Goal: Task Accomplishment & Management: Use online tool/utility

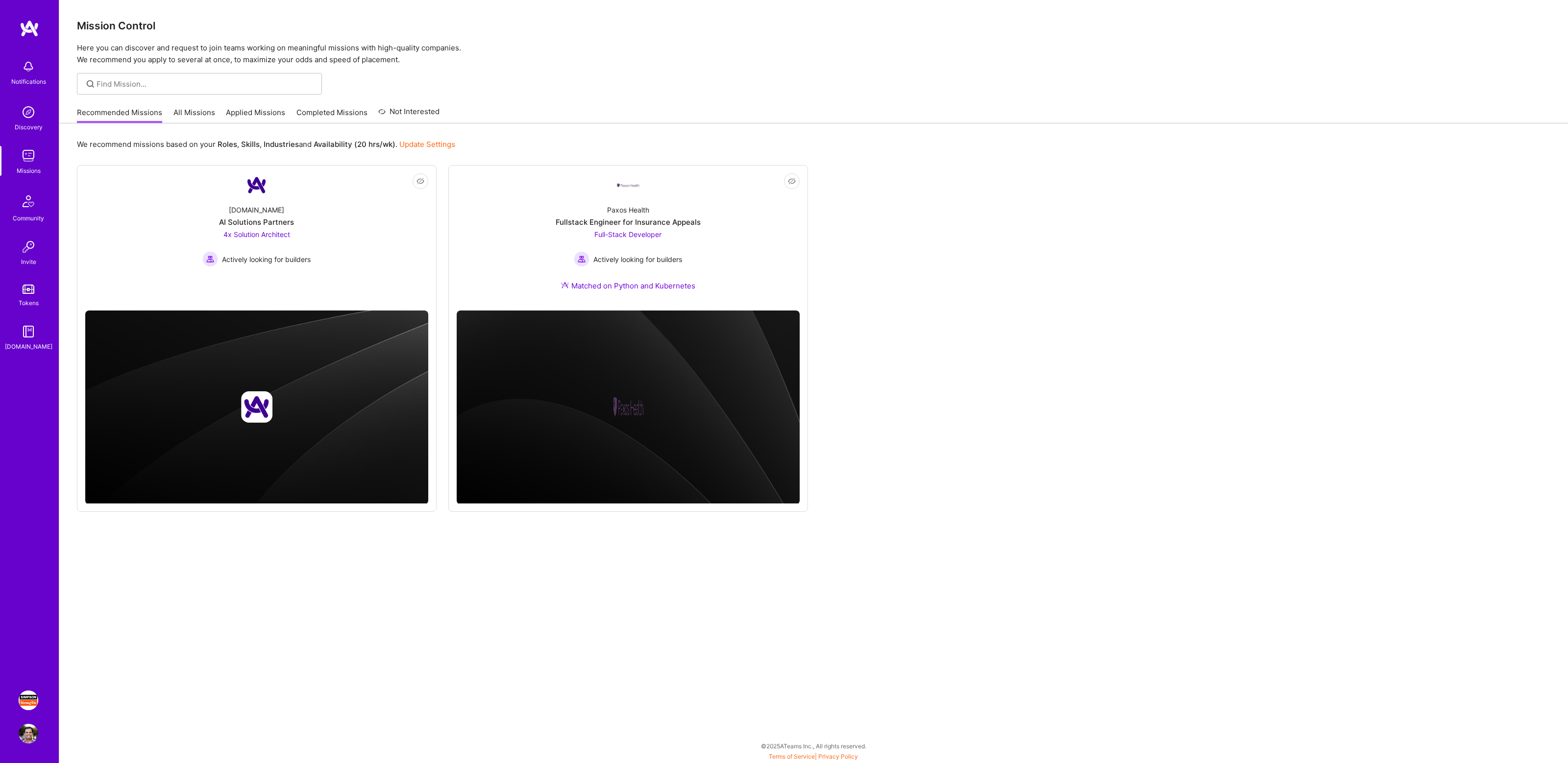
click at [26, 698] on img at bounding box center [28, 700] width 20 height 20
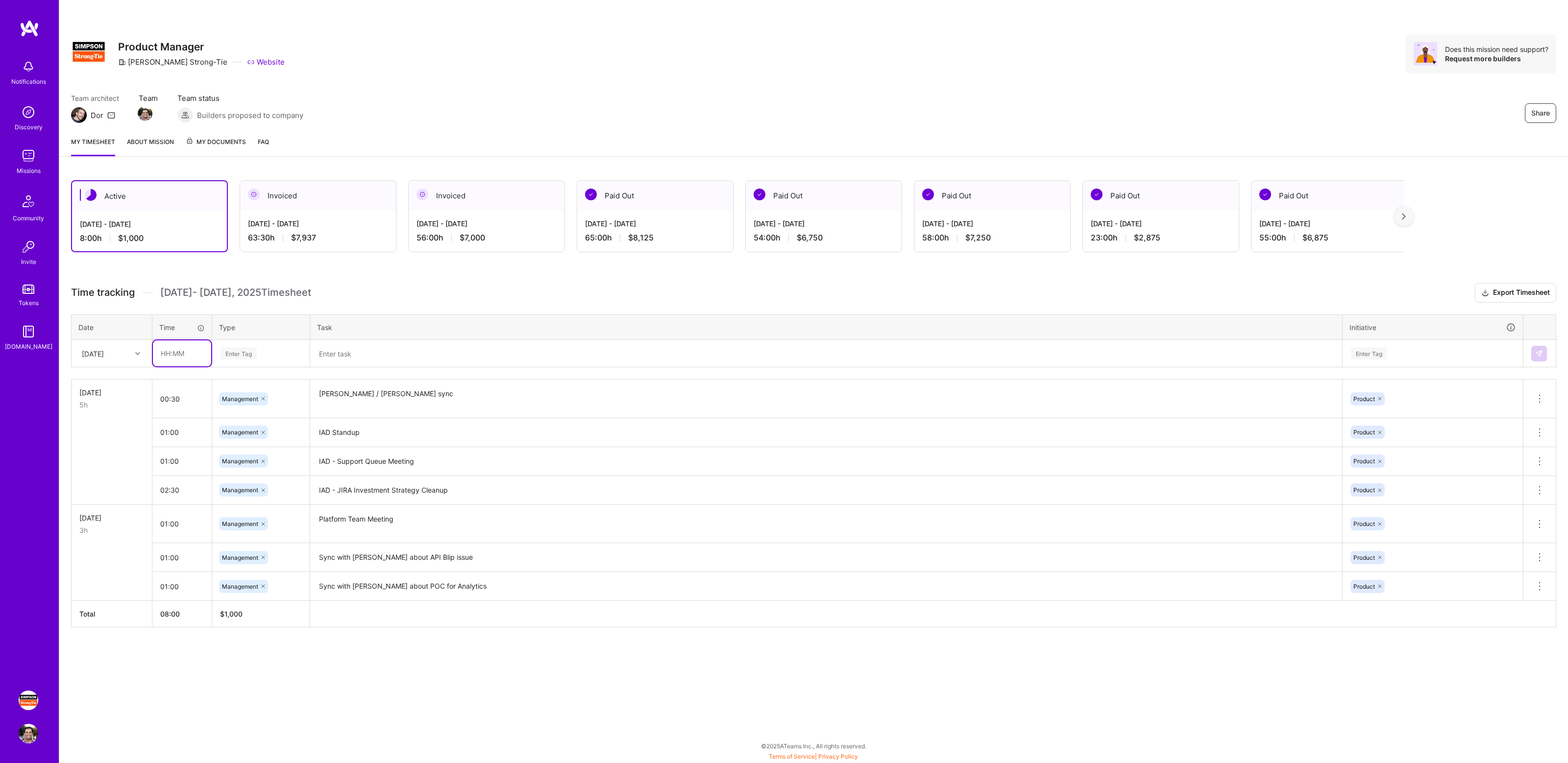
click at [185, 354] on input "text" at bounding box center [182, 353] width 58 height 26
type input "02:00"
type input "manage"
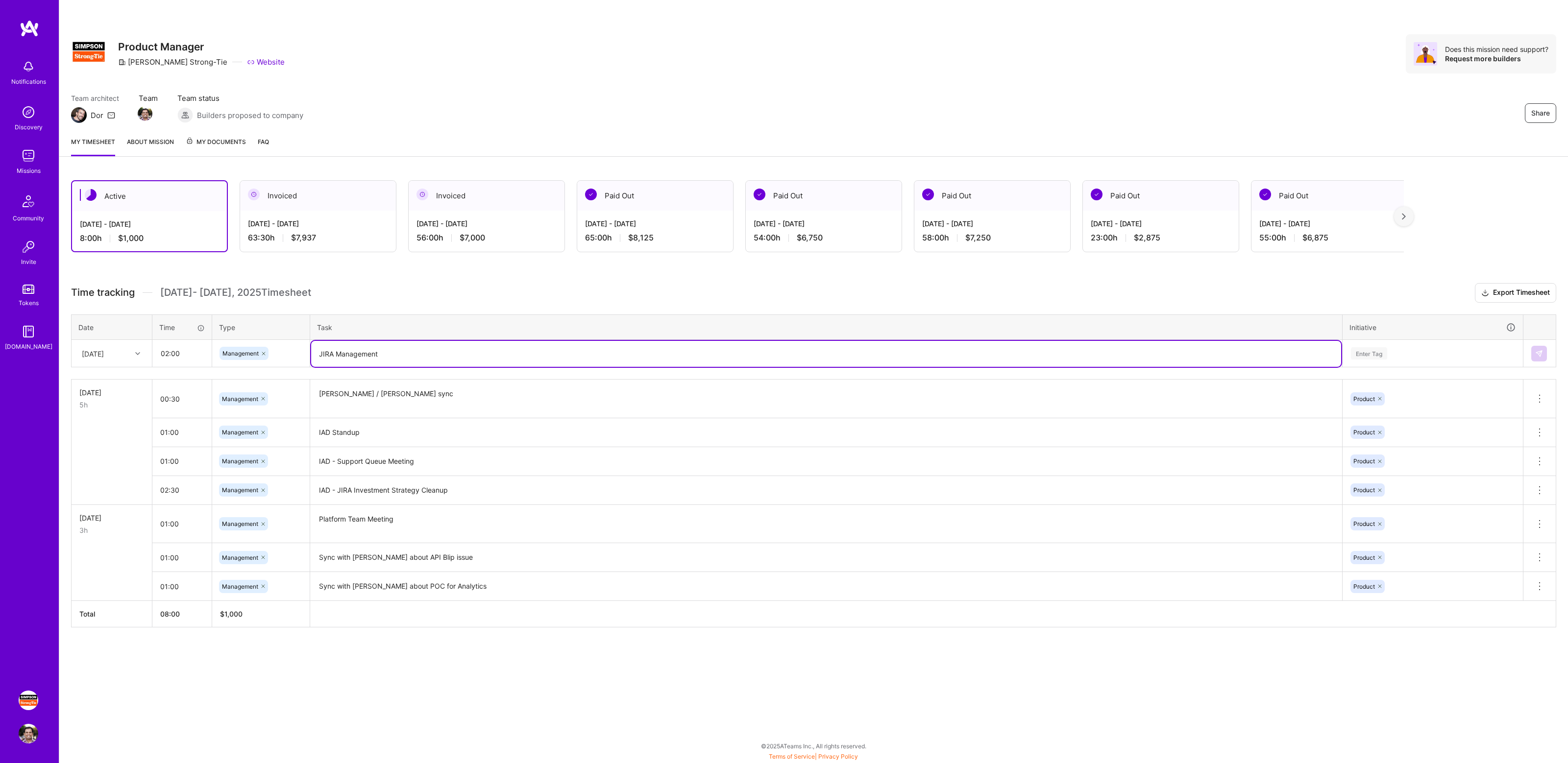
type textarea "JIRA Management"
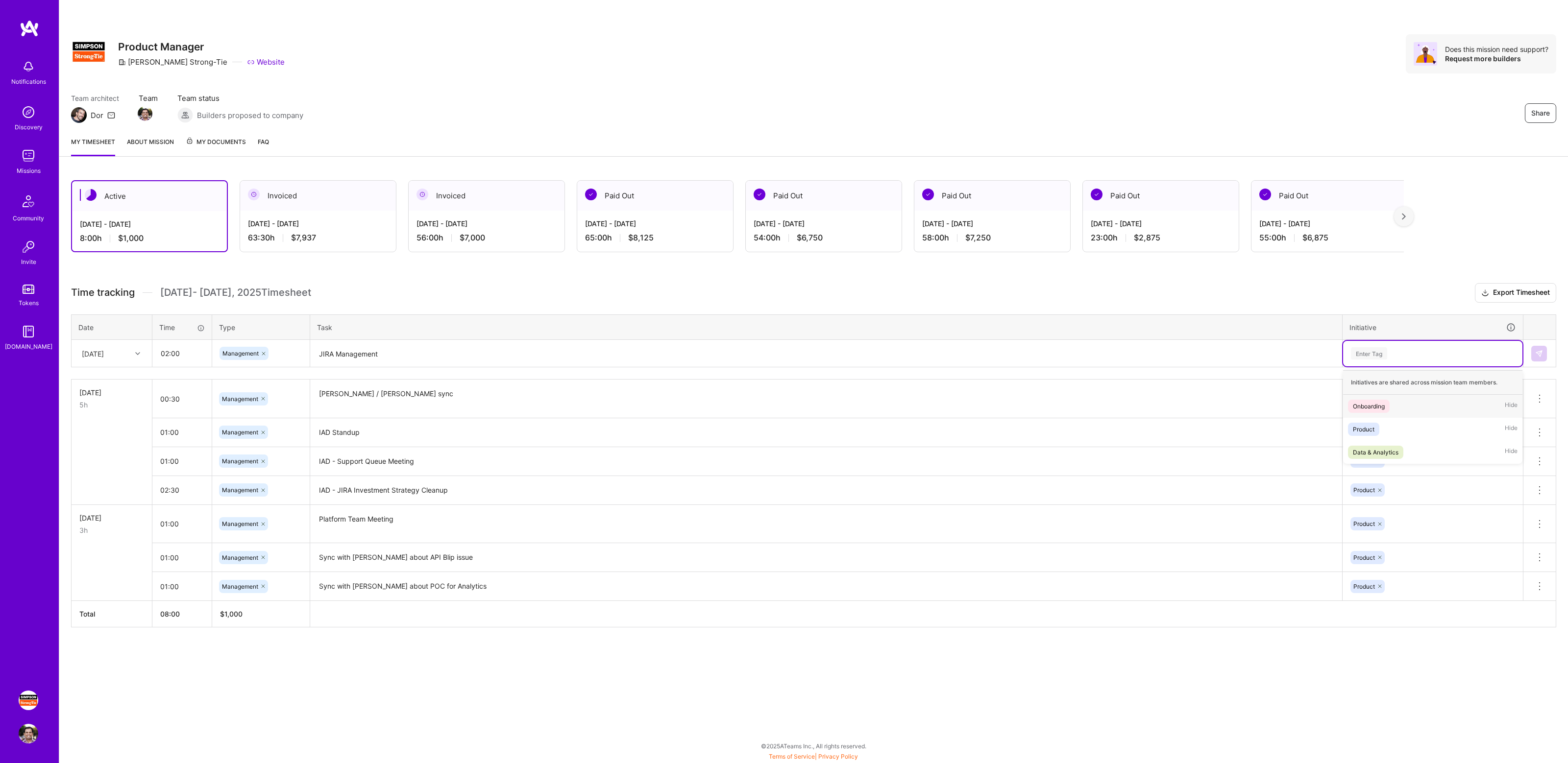
click at [1405, 358] on div "Enter Tag" at bounding box center [1432, 353] width 165 height 12
click at [1387, 423] on div "Product Hide" at bounding box center [1433, 429] width 180 height 23
click at [1538, 350] on img at bounding box center [1539, 354] width 8 height 8
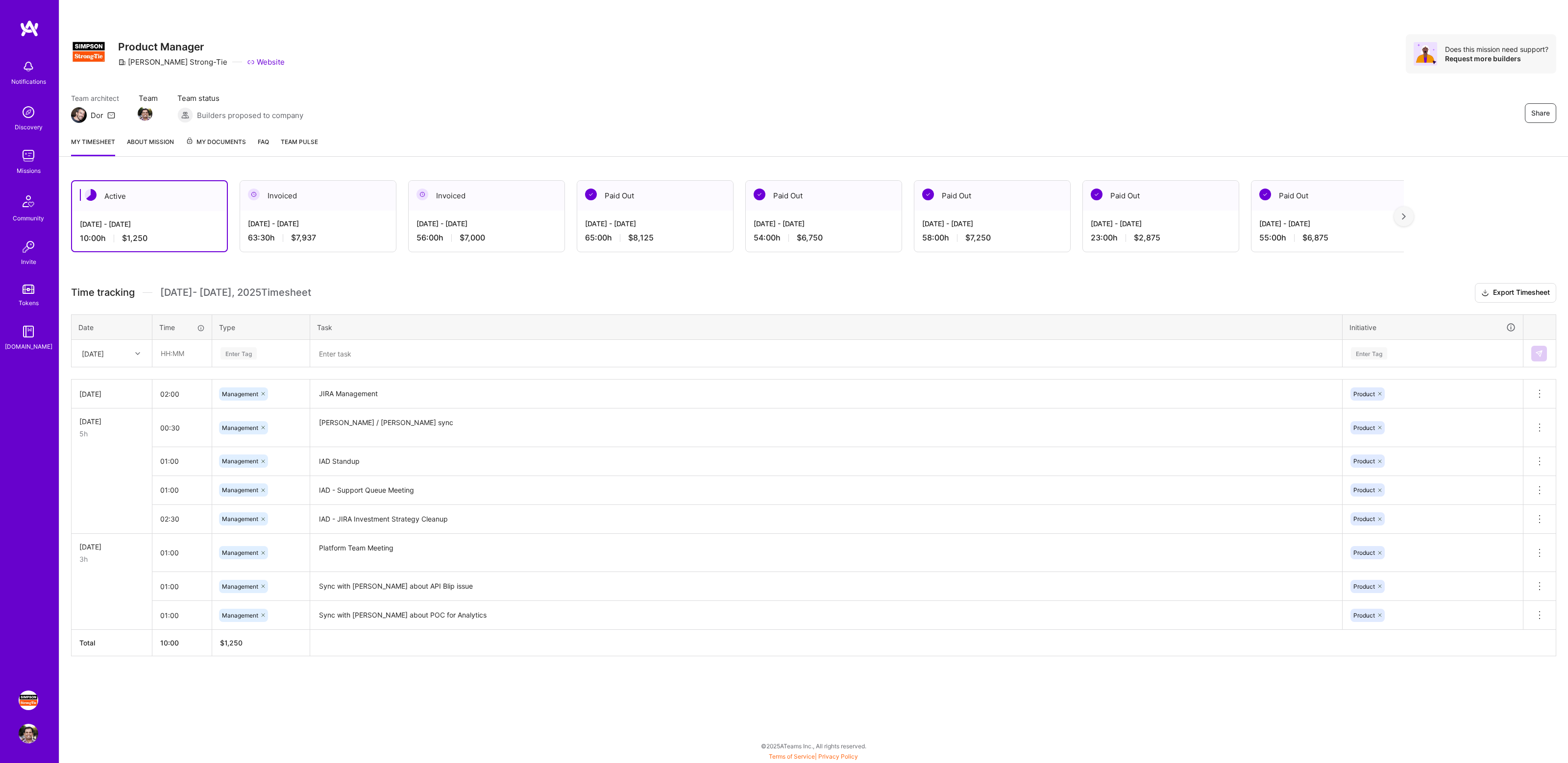
click at [383, 279] on div "Active [DATE] - [DATE] 10:00 h $1,250 Invoiced [DATE] - [DATE] 63:30 h $7,937 I…" at bounding box center [814, 437] width 1509 height 536
click at [369, 274] on div "Active [DATE] - [DATE] 10:00 h $1,250 Invoiced [DATE] - [DATE] 63:30 h $7,937 I…" at bounding box center [814, 437] width 1509 height 536
click at [1097, 88] on div "Share Product Manager [PERSON_NAME]-Tie Website Does this mission need support?…" at bounding box center [814, 64] width 1509 height 129
click at [1177, 84] on div "Share Product Manager [PERSON_NAME]-Tie Website Does this mission need support?…" at bounding box center [814, 64] width 1509 height 129
